Goal: Task Accomplishment & Management: Manage account settings

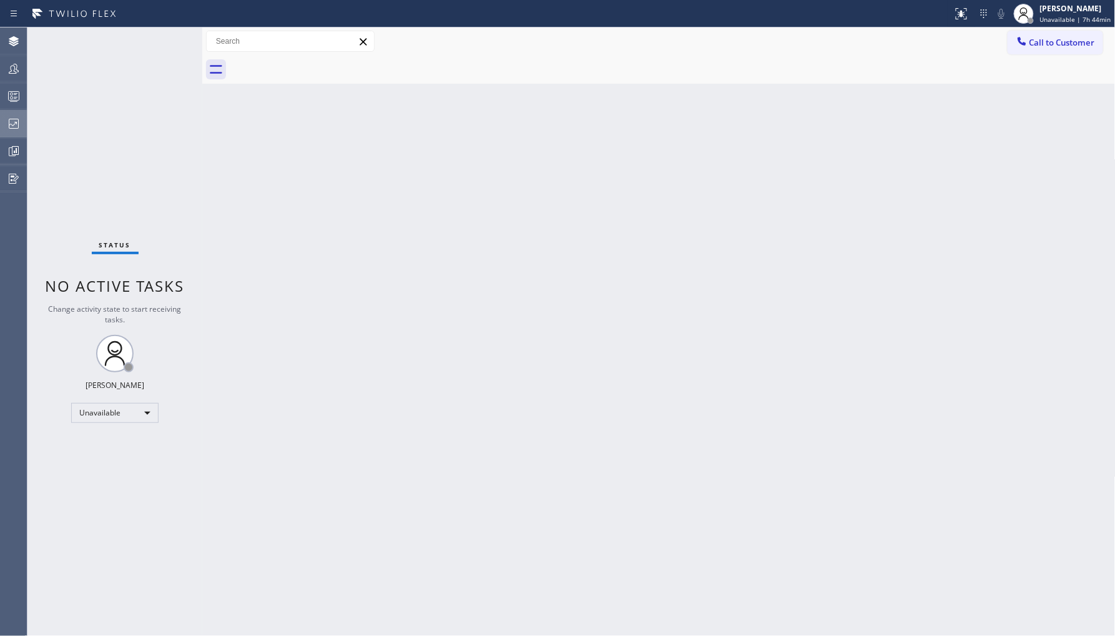
click at [9, 117] on icon at bounding box center [13, 123] width 15 height 15
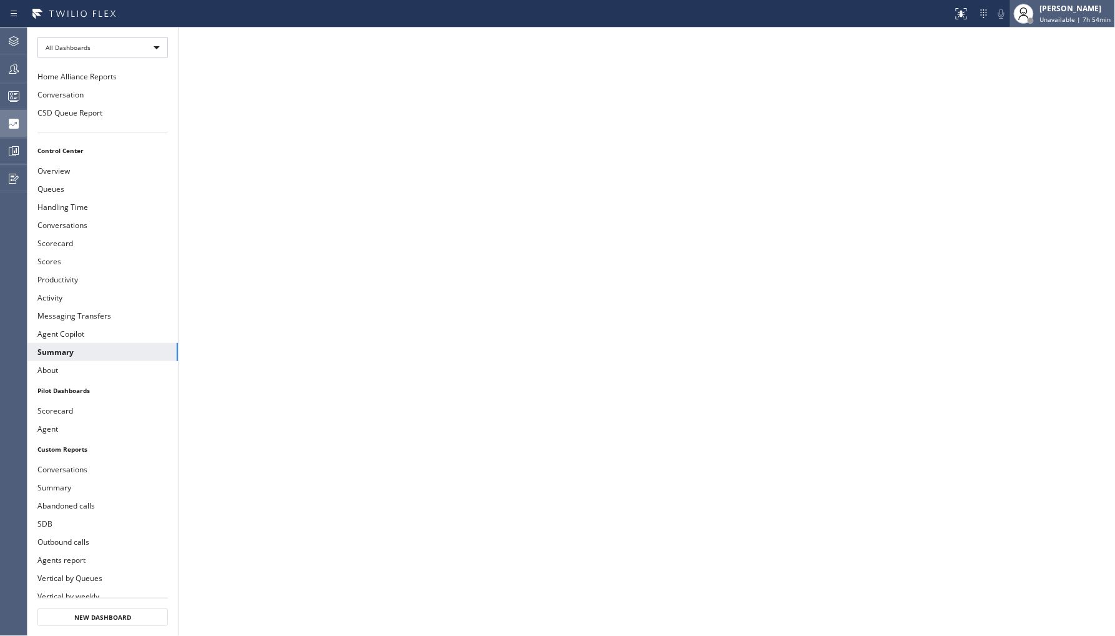
drag, startPoint x: 1083, startPoint y: 11, endPoint x: 1088, endPoint y: 24, distance: 14.0
click at [1085, 12] on div "[PERSON_NAME]" at bounding box center [1075, 8] width 71 height 11
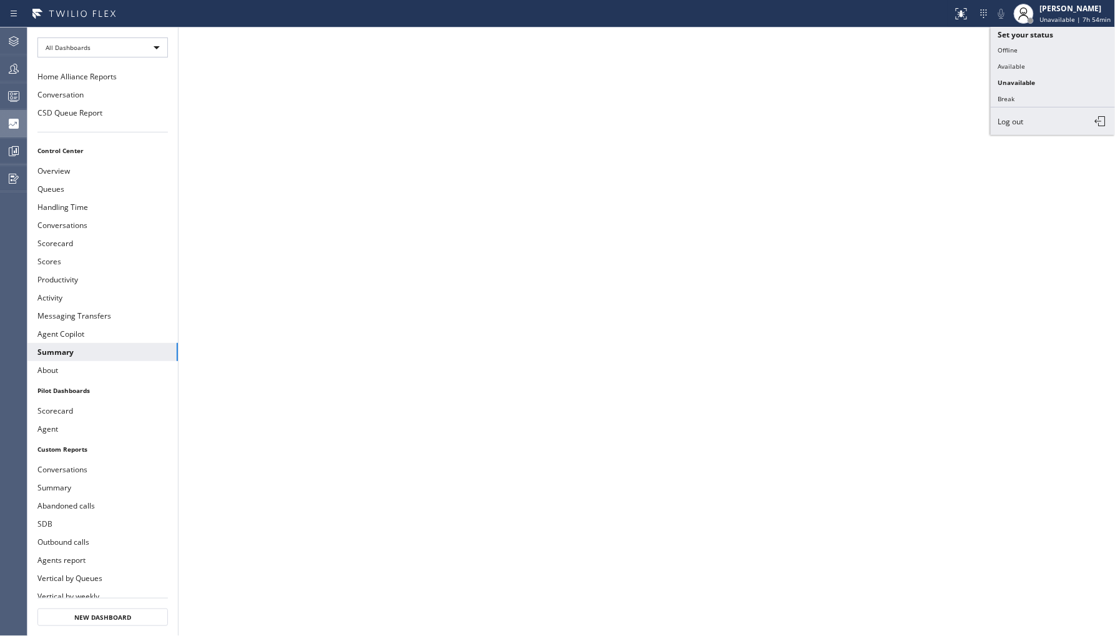
click at [1015, 122] on span "Log out" at bounding box center [1012, 121] width 26 height 11
